Goal: Book appointment/travel/reservation

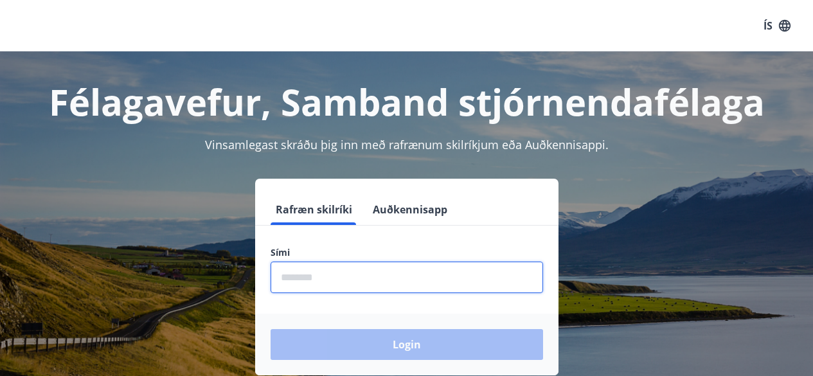
click at [403, 269] on input "phone" at bounding box center [406, 276] width 272 height 31
type input "********"
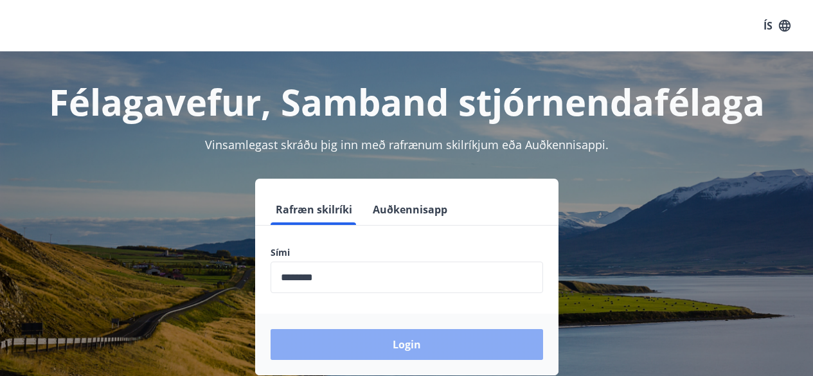
click at [449, 342] on button "Login" at bounding box center [406, 344] width 272 height 31
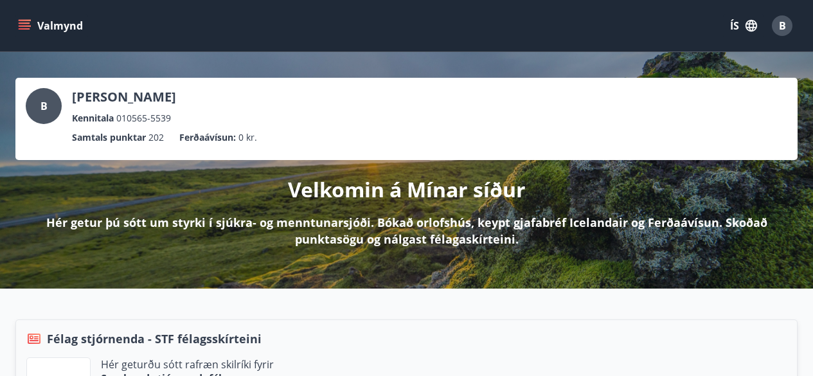
click at [26, 23] on icon "menu" at bounding box center [25, 22] width 12 height 1
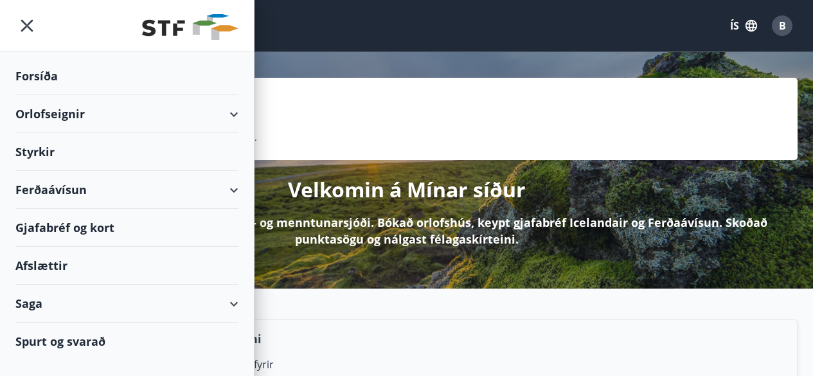
click at [60, 109] on div "Orlofseignir" at bounding box center [126, 114] width 223 height 38
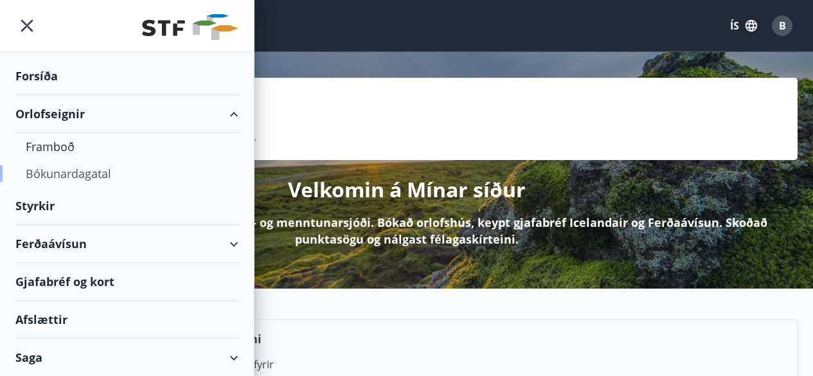
click at [77, 173] on div "Bókunardagatal" at bounding box center [127, 173] width 202 height 27
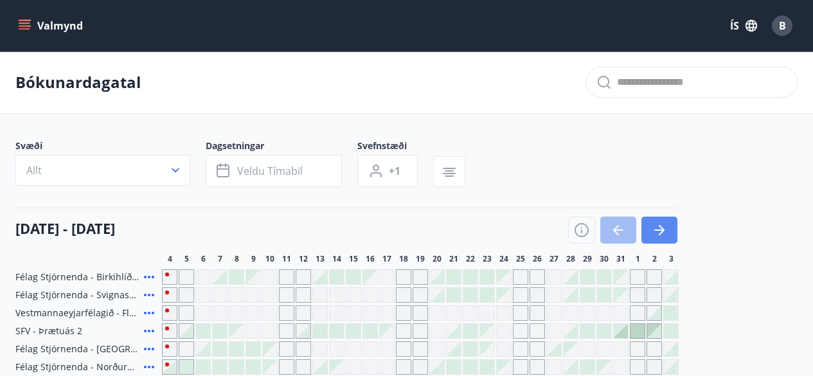
click at [653, 227] on icon "button" at bounding box center [658, 229] width 15 height 15
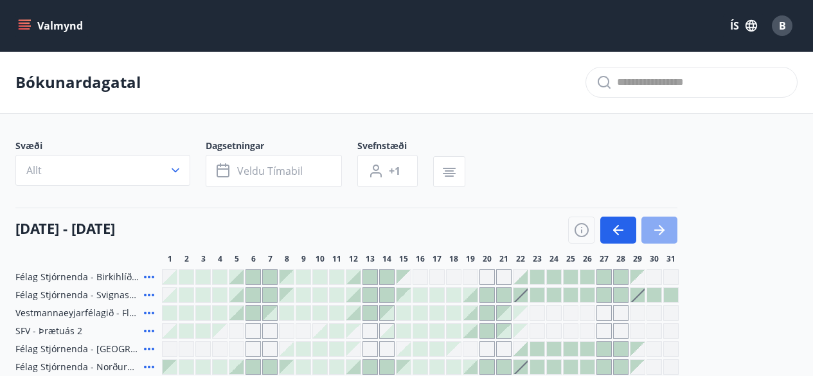
click at [656, 228] on icon "button" at bounding box center [658, 229] width 15 height 15
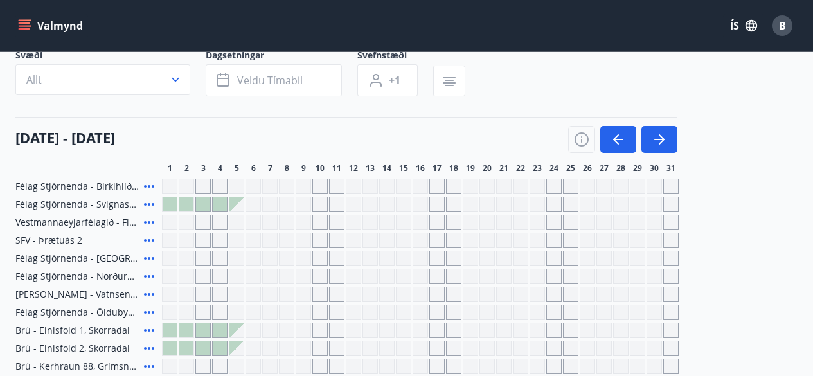
scroll to position [111, 0]
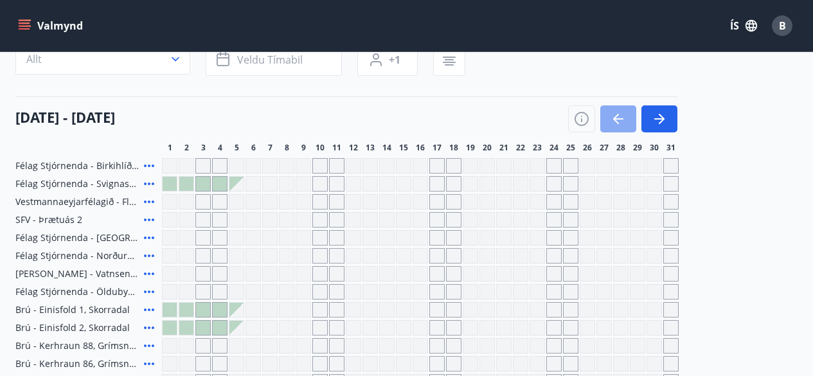
click at [621, 119] on icon "button" at bounding box center [618, 118] width 10 height 1
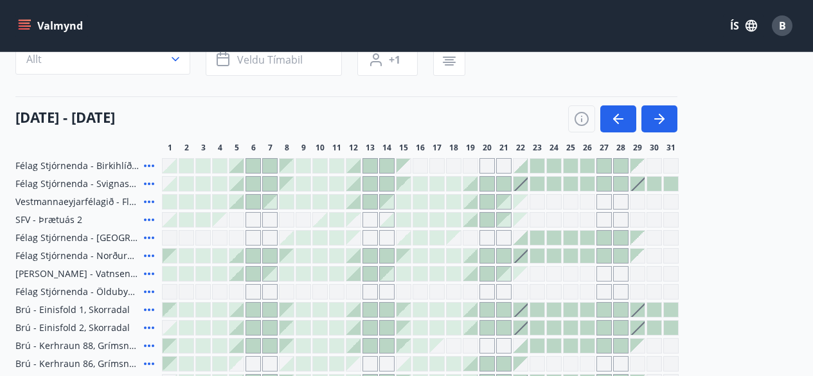
click at [635, 236] on div "Gráir dagar eru ekki bókanlegir" at bounding box center [637, 238] width 14 height 14
click at [633, 234] on div "Gráir dagar eru ekki bókanlegir" at bounding box center [637, 238] width 14 height 14
click at [524, 236] on div at bounding box center [520, 238] width 14 height 14
click at [523, 240] on div at bounding box center [520, 238] width 14 height 14
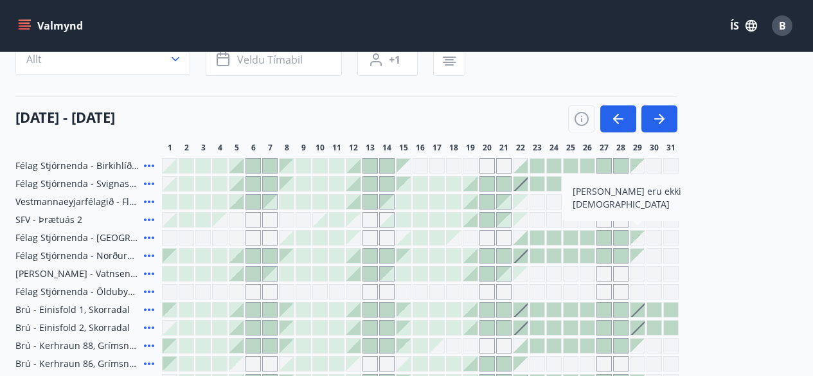
click at [526, 238] on div at bounding box center [520, 238] width 14 height 14
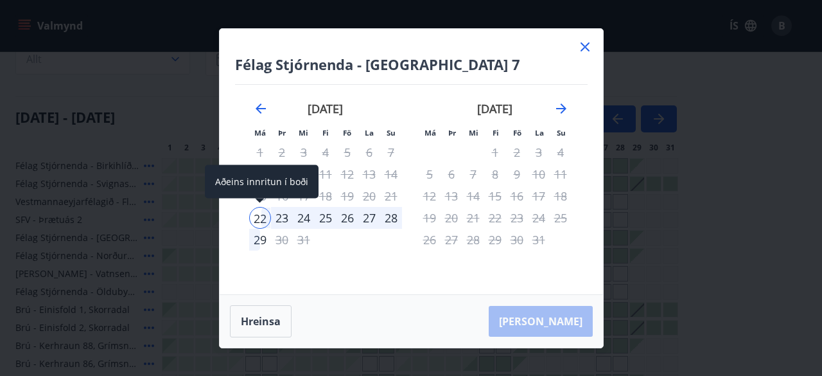
click at [266, 215] on div "22" at bounding box center [260, 218] width 22 height 22
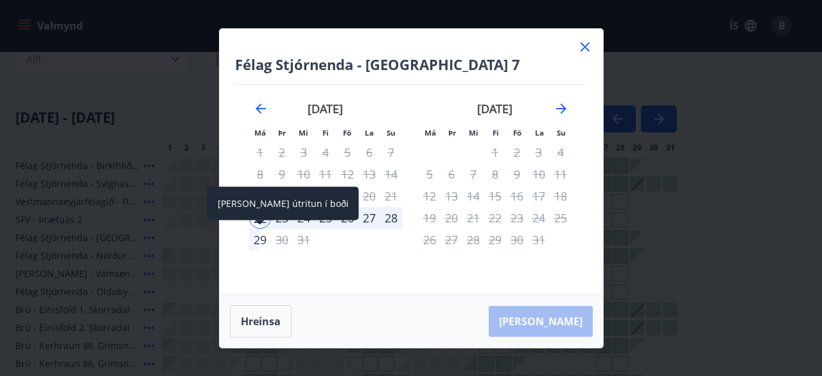
click at [258, 236] on div "29" at bounding box center [260, 240] width 22 height 22
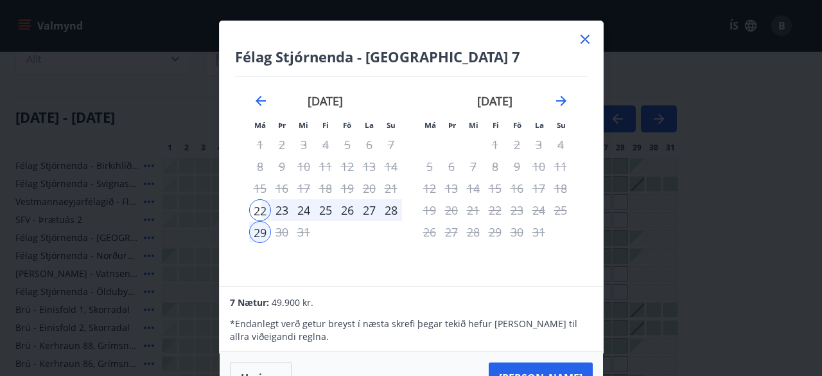
click at [585, 39] on icon at bounding box center [585, 40] width 2 height 2
click at [585, 39] on div "Valmynd ÍS B" at bounding box center [406, 25] width 782 height 31
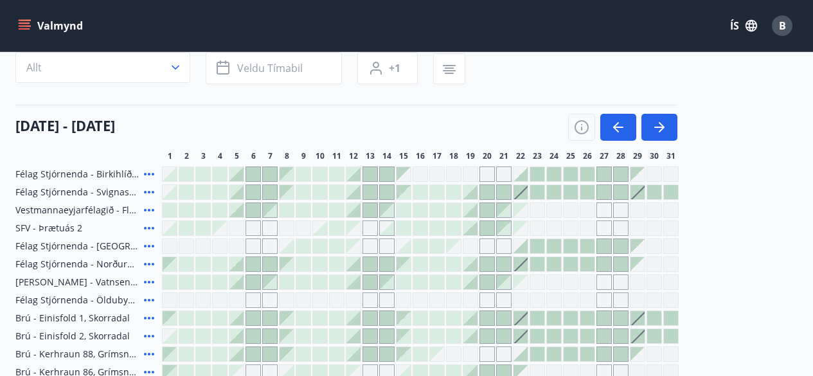
scroll to position [77, 0]
